Goal: Task Accomplishment & Management: Use online tool/utility

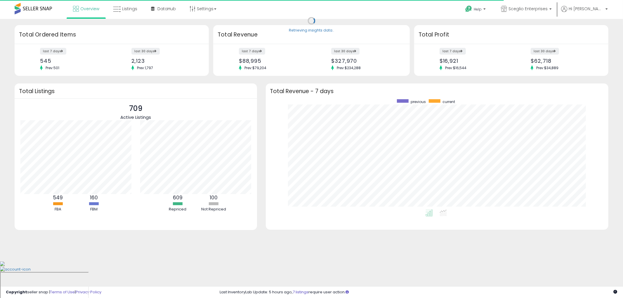
scroll to position [110, 331]
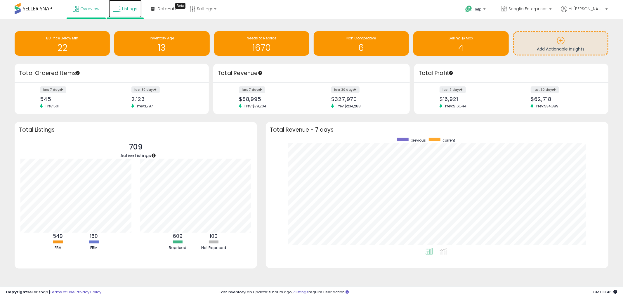
click at [138, 5] on link "Listings" at bounding box center [125, 9] width 33 height 18
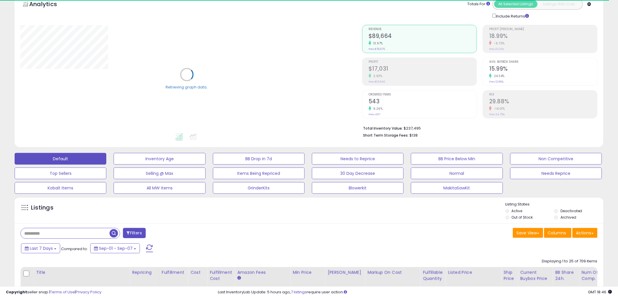
scroll to position [65, 0]
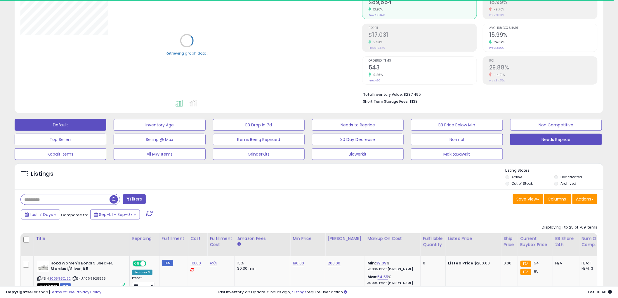
click at [529, 135] on button "Needs Reprice" at bounding box center [556, 140] width 92 height 12
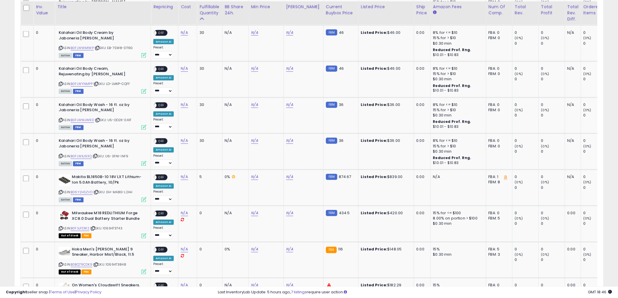
scroll to position [436, 0]
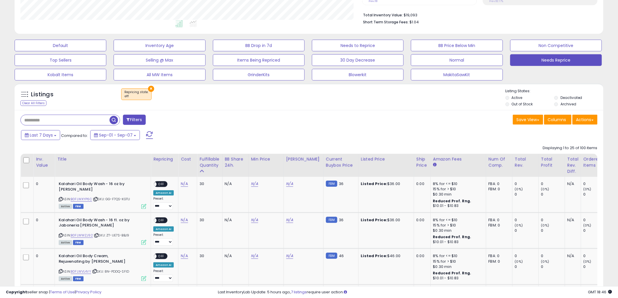
click at [149, 86] on button "×" at bounding box center [151, 89] width 6 height 6
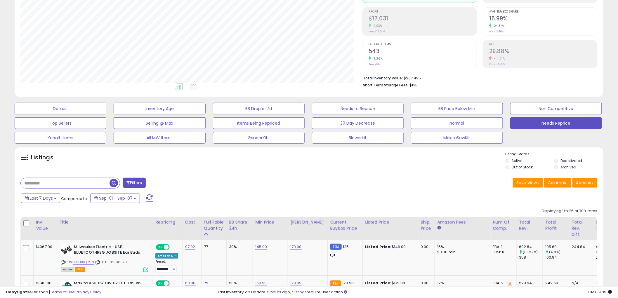
scroll to position [144, 0]
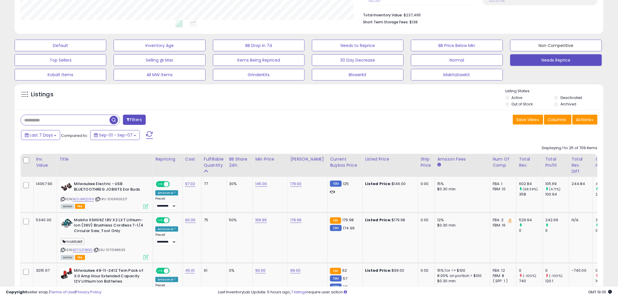
click at [514, 41] on button "Non Competitive" at bounding box center [556, 46] width 92 height 12
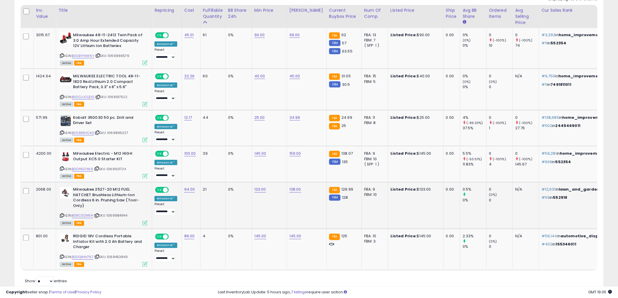
scroll to position [282, 0]
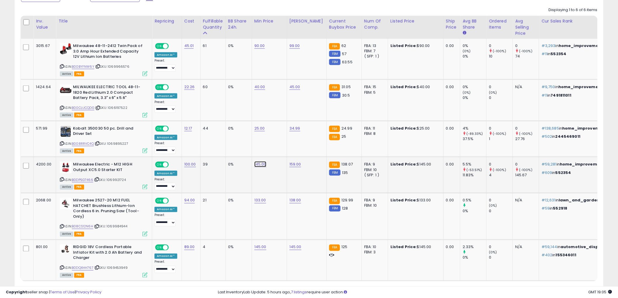
click at [258, 164] on link "145.00" at bounding box center [260, 164] width 12 height 6
drag, startPoint x: 237, startPoint y: 153, endPoint x: 194, endPoint y: 155, distance: 43.6
click at [194, 155] on tbody "3015.67 Milwaukee 48-11-2412 Twin Pack of 3.0 Amp Hour Extended Capacity 12V Li…" at bounding box center [545, 160] width 1049 height 242
type input "***"
click button "submit" at bounding box center [275, 149] width 10 height 9
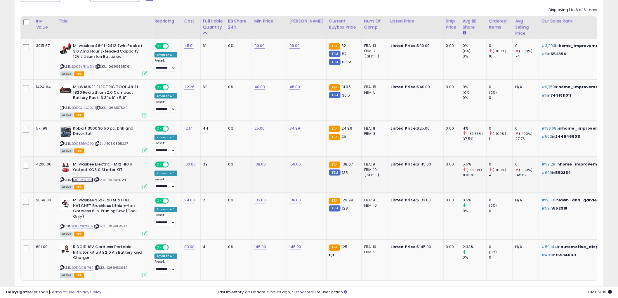
click at [90, 179] on link "B0DP5G7466" at bounding box center [82, 180] width 21 height 5
click at [259, 202] on link "133.00" at bounding box center [260, 201] width 12 height 6
click at [292, 182] on button "button" at bounding box center [287, 185] width 10 height 9
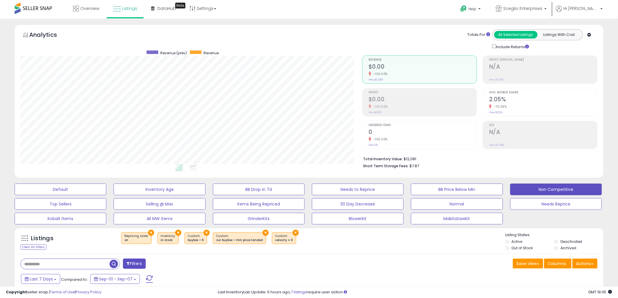
scroll to position [0, 0]
click at [76, 9] on icon at bounding box center [76, 9] width 6 height 6
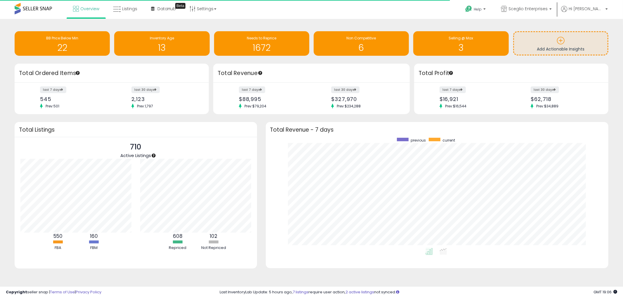
scroll to position [110, 331]
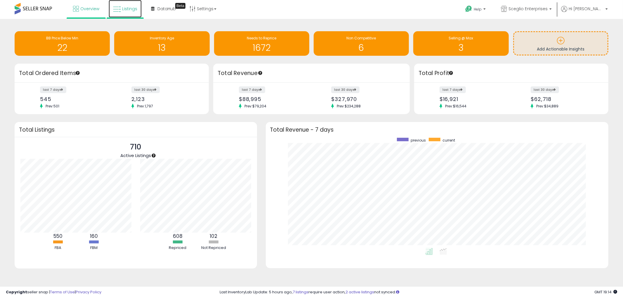
click at [118, 7] on icon at bounding box center [117, 10] width 8 height 8
